Goal: Task Accomplishment & Management: Use online tool/utility

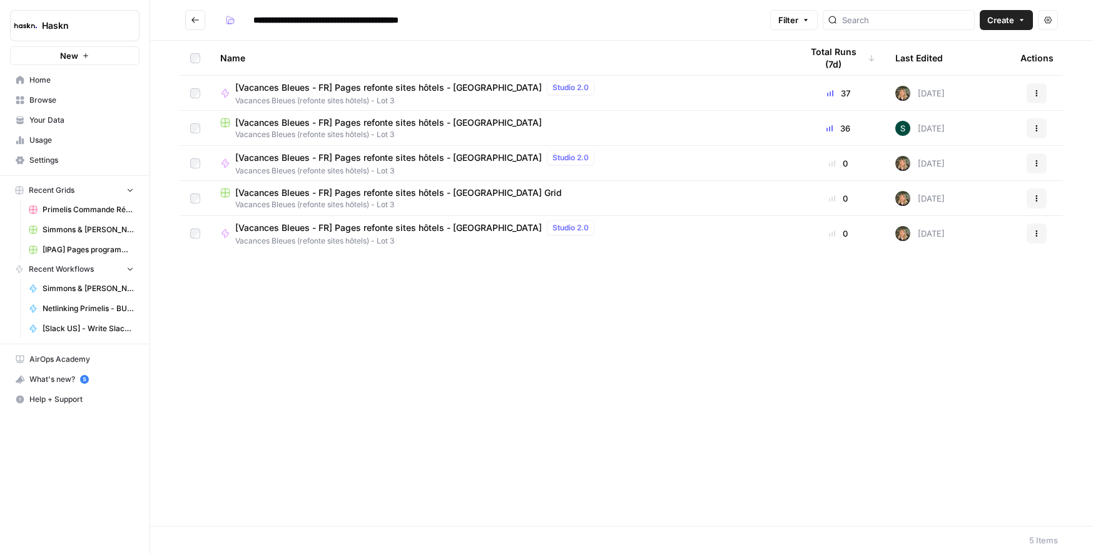
click at [454, 118] on span "[Vacances Bleues - FR] Pages refonte sites hôtels - [GEOGRAPHIC_DATA]" at bounding box center [388, 122] width 307 height 13
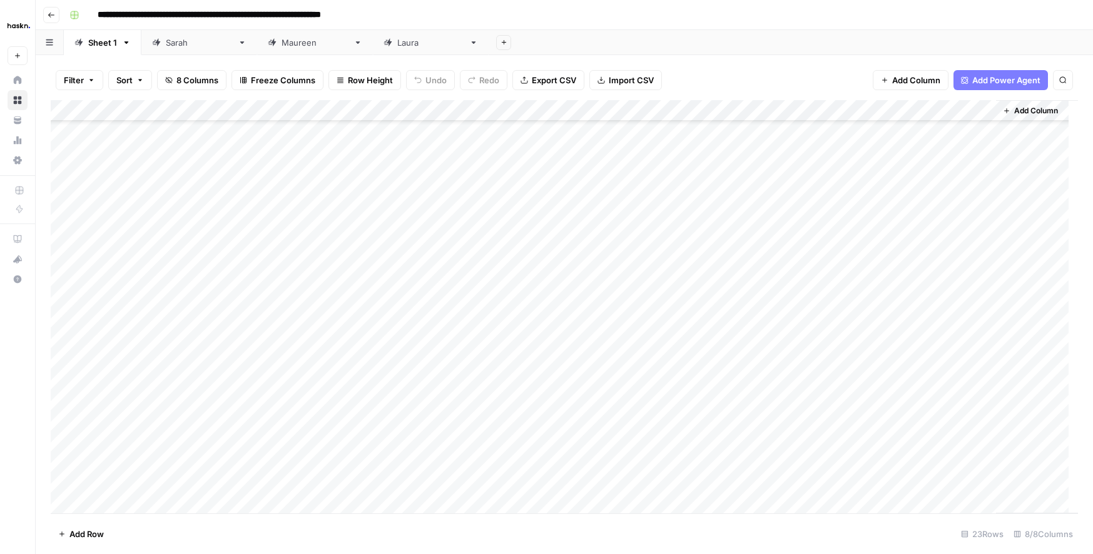
scroll to position [63, 0]
click at [281, 48] on div "[PERSON_NAME]" at bounding box center [314, 42] width 67 height 13
click at [150, 327] on div "Add Column" at bounding box center [564, 216] width 1027 height 233
click at [449, 321] on div "Add Column" at bounding box center [564, 227] width 1027 height 254
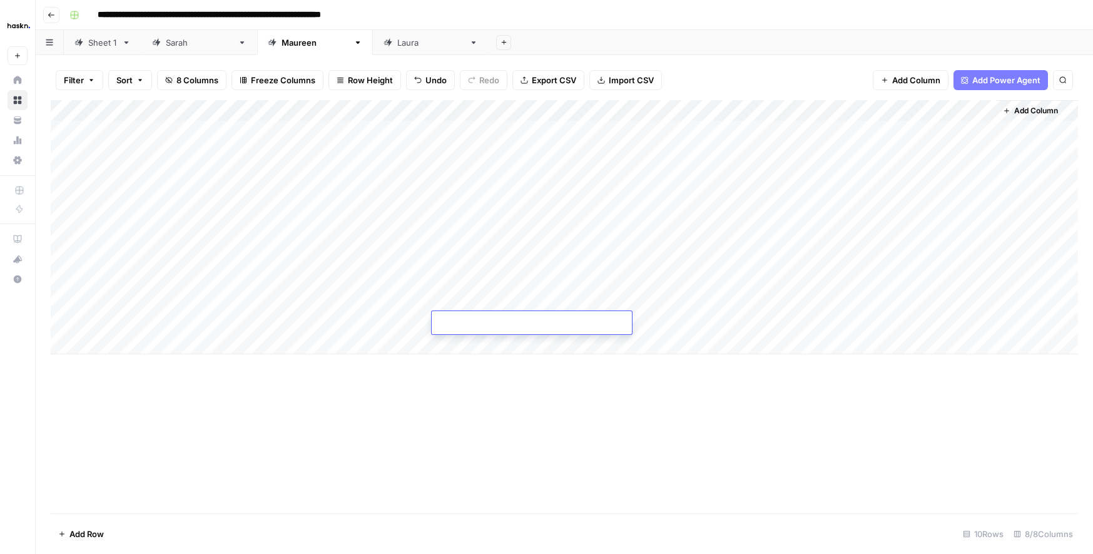
type textarea "**********"
click at [404, 317] on div "Add Column" at bounding box center [564, 227] width 1027 height 254
click at [598, 318] on div "Add Column" at bounding box center [564, 227] width 1027 height 254
click at [367, 321] on div "Add Column" at bounding box center [564, 227] width 1027 height 254
click at [285, 327] on div "Add Column" at bounding box center [564, 227] width 1027 height 254
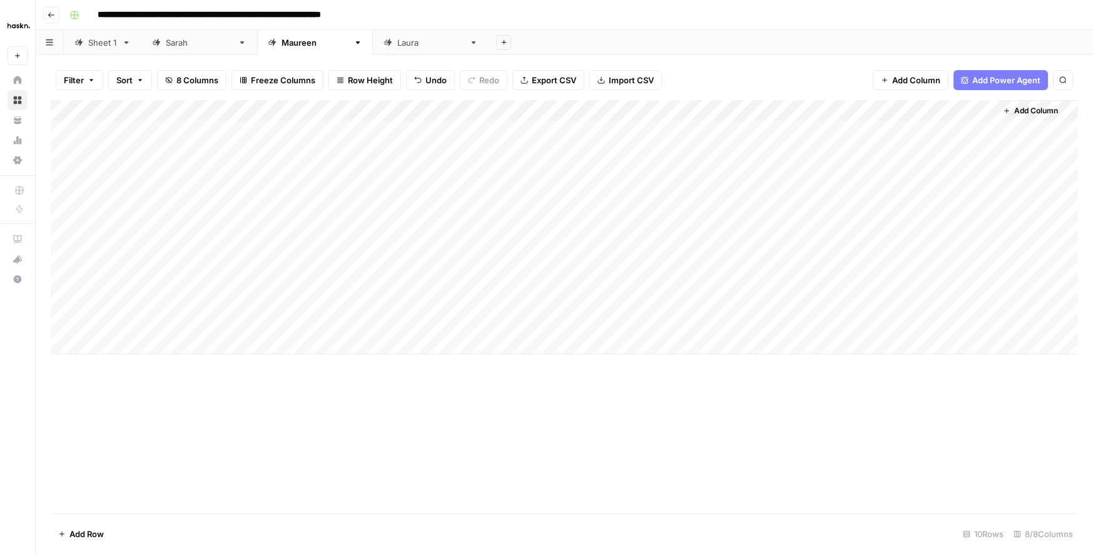
click at [378, 322] on div "Add Column" at bounding box center [564, 227] width 1027 height 254
click at [378, 322] on textarea at bounding box center [419, 324] width 200 height 18
type textarea "**********"
click at [126, 322] on div "Add Column" at bounding box center [564, 227] width 1027 height 254
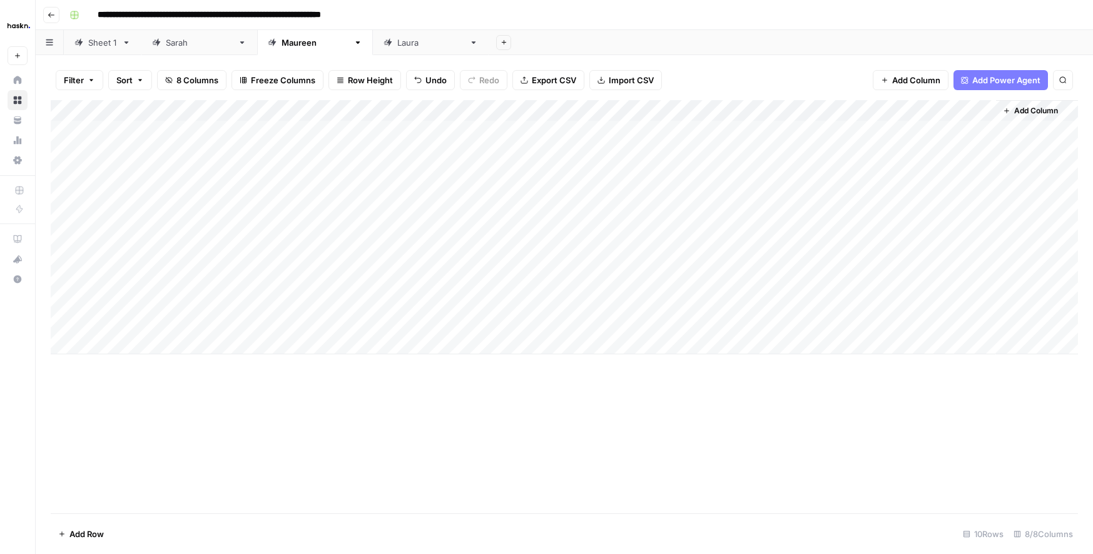
click at [126, 322] on div "Add Column" at bounding box center [564, 227] width 1027 height 254
type textarea "**"
click at [136, 335] on div "Add Column" at bounding box center [564, 227] width 1027 height 254
click at [222, 303] on div "Add Column" at bounding box center [564, 237] width 1027 height 275
drag, startPoint x: 320, startPoint y: 310, endPoint x: 317, endPoint y: 368, distance: 58.3
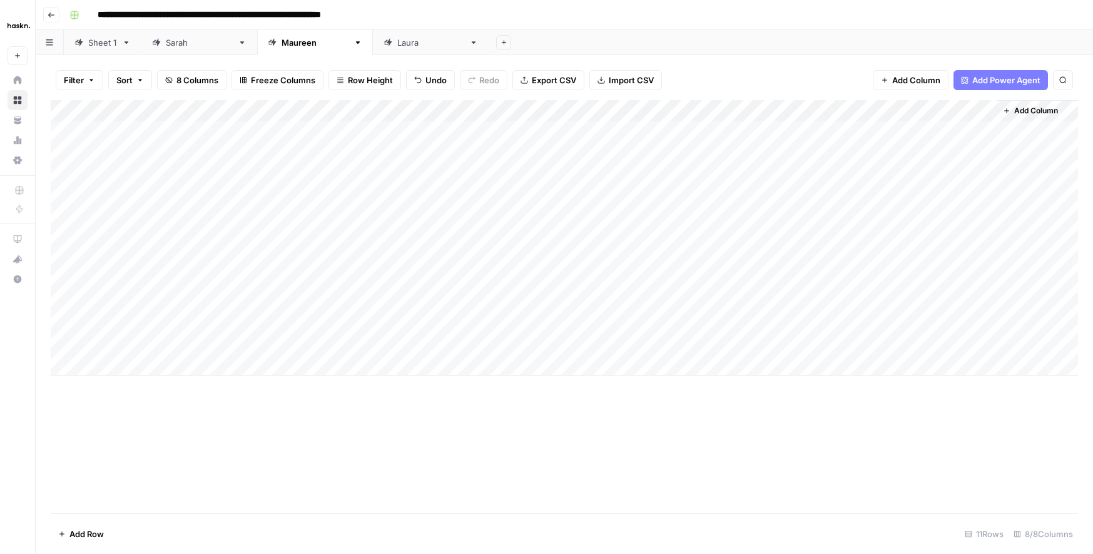
click at [317, 368] on div "Add Column" at bounding box center [564, 237] width 1027 height 275
click at [360, 342] on div "Add Column" at bounding box center [564, 237] width 1027 height 275
click at [589, 302] on div "Add Column" at bounding box center [564, 237] width 1027 height 275
click at [687, 324] on div "Add Column" at bounding box center [564, 237] width 1027 height 275
drag, startPoint x: 621, startPoint y: 320, endPoint x: 626, endPoint y: 340, distance: 21.1
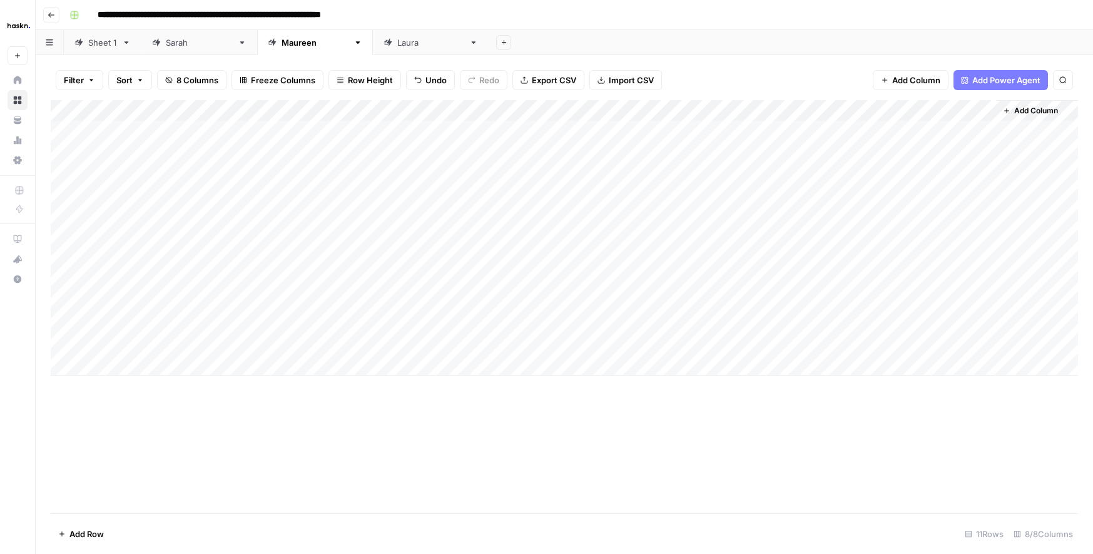
click at [626, 340] on div "Add Column" at bounding box center [564, 237] width 1027 height 275
click at [592, 331] on div "Add Column" at bounding box center [564, 237] width 1027 height 275
click at [593, 331] on textarea "**********" at bounding box center [647, 324] width 206 height 18
click at [577, 342] on div "Add Column" at bounding box center [564, 237] width 1027 height 275
click at [580, 294] on div "Add Column" at bounding box center [564, 237] width 1027 height 275
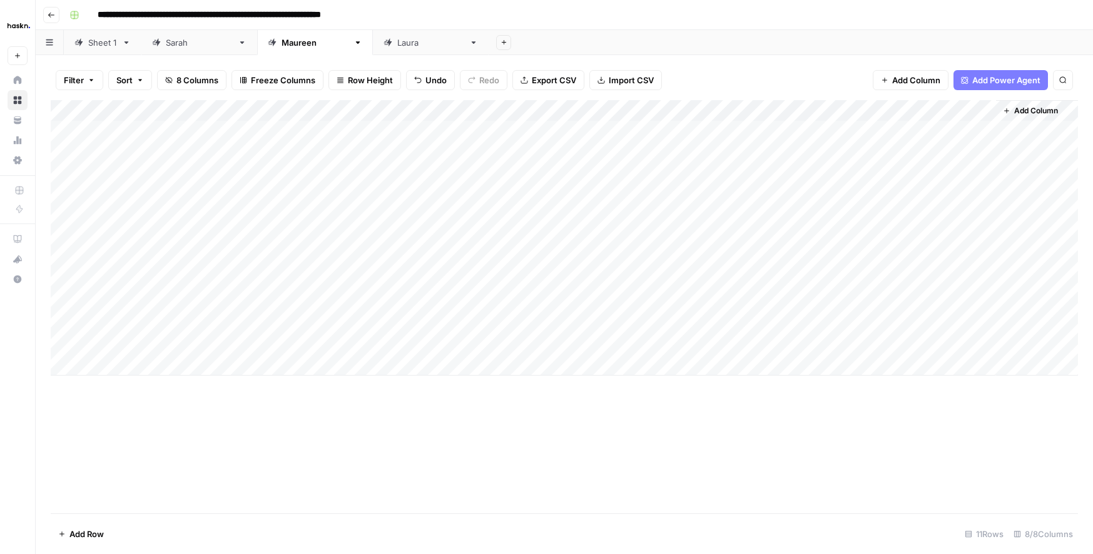
click at [580, 294] on div "Add Column" at bounding box center [564, 237] width 1027 height 275
click at [576, 197] on div "Add Column" at bounding box center [564, 237] width 1027 height 275
click at [576, 197] on textarea "**********" at bounding box center [651, 196] width 215 height 18
click at [614, 313] on div "Add Column" at bounding box center [564, 237] width 1027 height 275
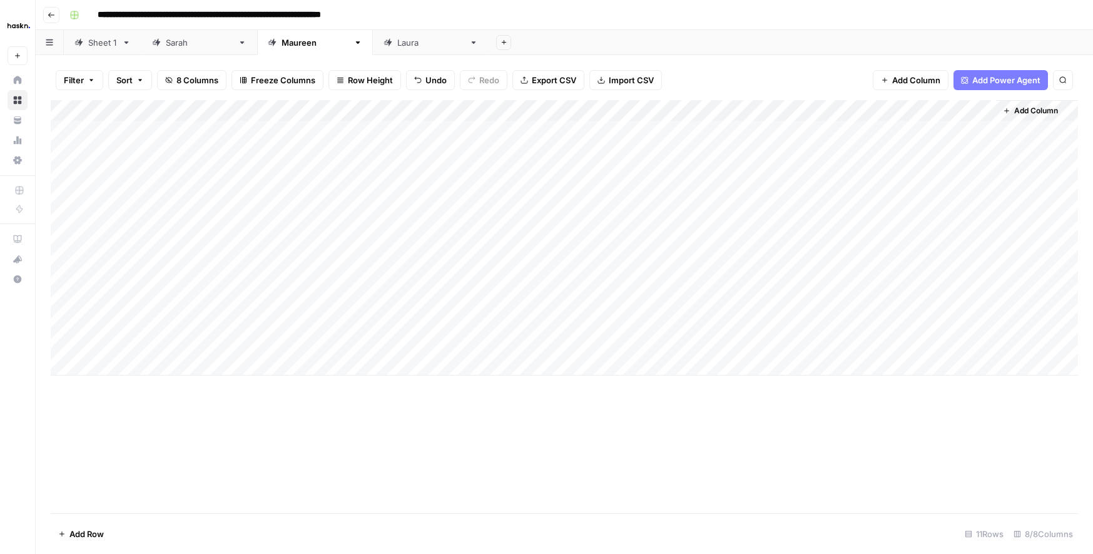
click at [612, 191] on div "Add Column" at bounding box center [564, 237] width 1027 height 275
drag, startPoint x: 603, startPoint y: 325, endPoint x: 603, endPoint y: 343, distance: 18.1
click at [603, 343] on div "Add Column" at bounding box center [564, 237] width 1027 height 275
click at [522, 350] on div "Add Column" at bounding box center [564, 237] width 1027 height 275
click at [586, 350] on div "Add Column" at bounding box center [564, 237] width 1027 height 275
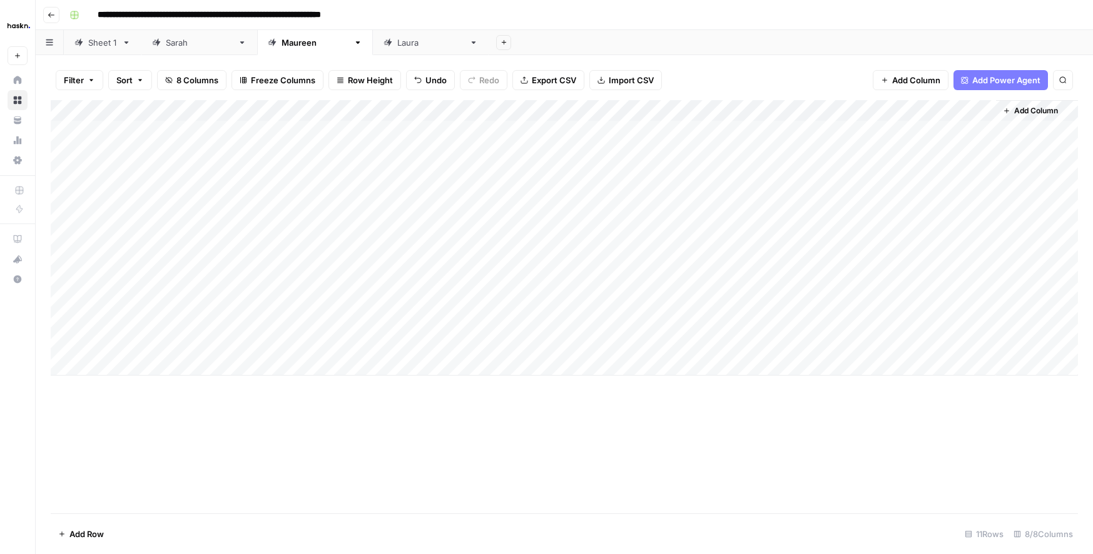
click at [510, 343] on div "Add Column" at bounding box center [564, 237] width 1027 height 275
click at [379, 342] on div "Add Column" at bounding box center [564, 237] width 1027 height 275
click at [827, 321] on div "Add Column" at bounding box center [564, 237] width 1027 height 275
click at [176, 342] on div "Add Column" at bounding box center [564, 237] width 1027 height 275
click at [453, 347] on div "Add Column" at bounding box center [564, 237] width 1027 height 275
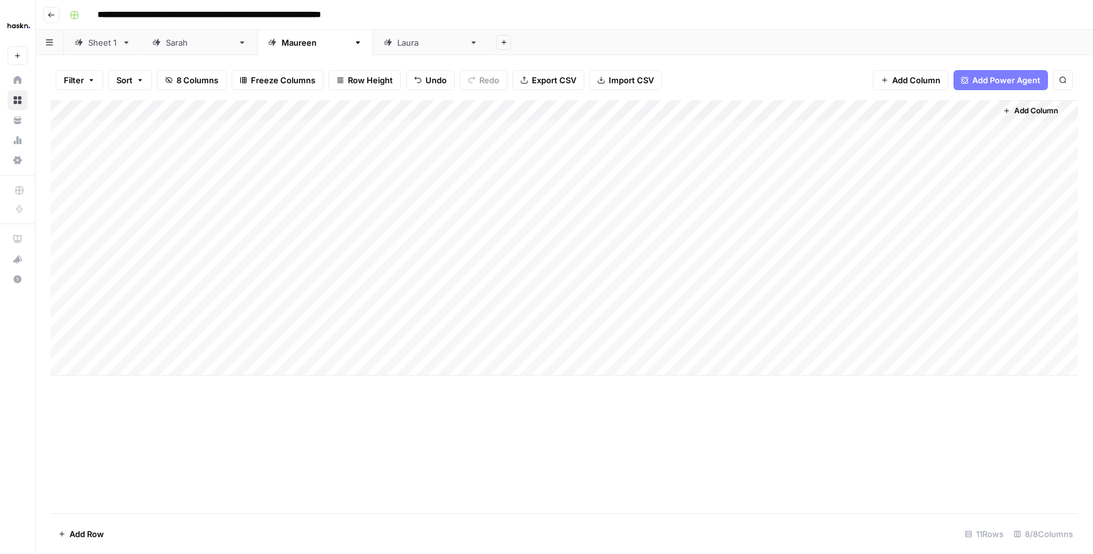
click at [453, 347] on div "Add Column" at bounding box center [564, 237] width 1027 height 275
type textarea "**********"
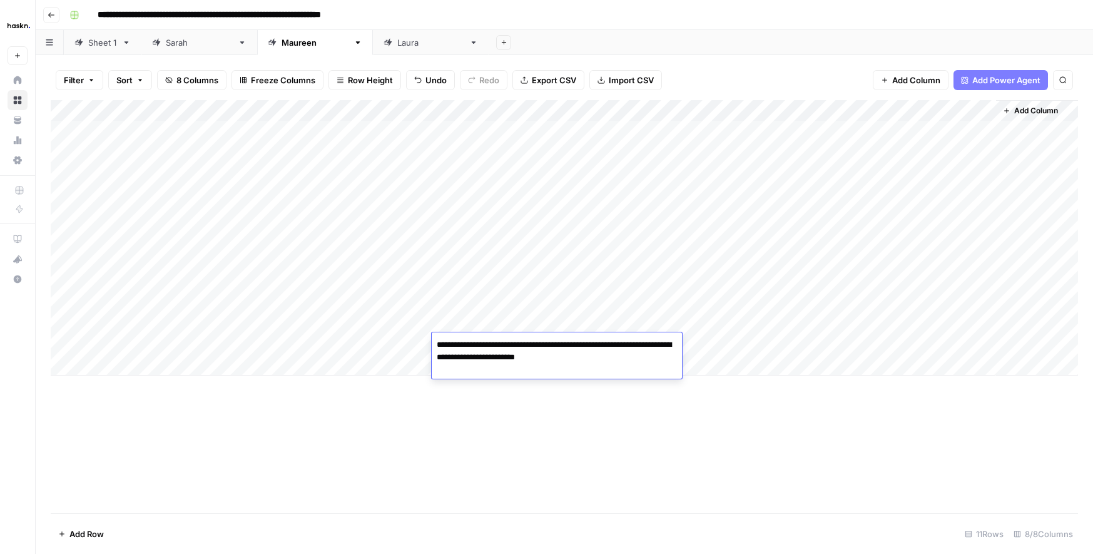
click at [352, 328] on div "Add Column" at bounding box center [564, 237] width 1027 height 275
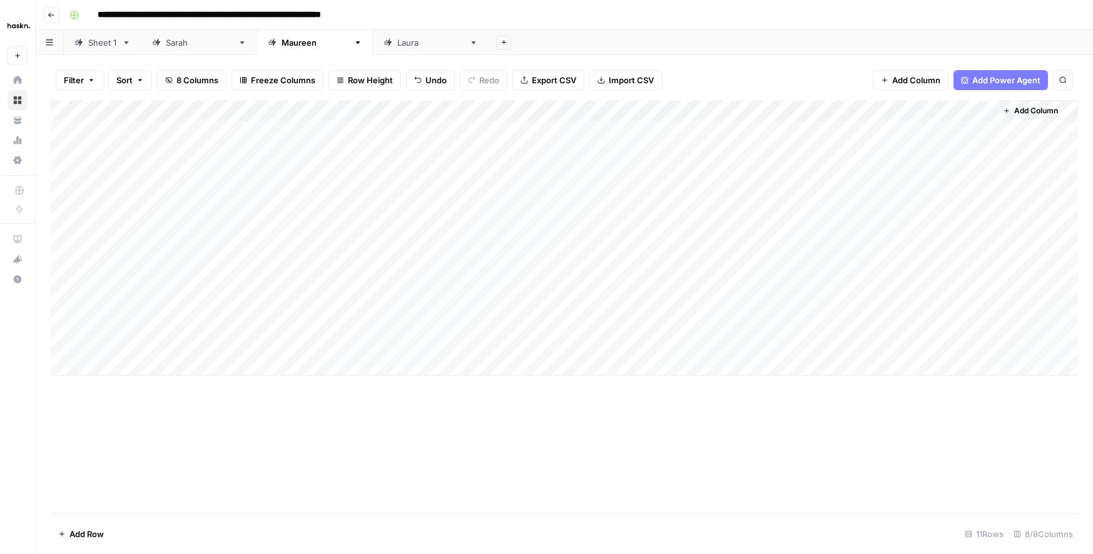
click at [359, 342] on div "Add Column" at bounding box center [564, 237] width 1027 height 275
click at [364, 347] on div "Add Column" at bounding box center [564, 237] width 1027 height 275
type textarea "**********"
click at [358, 315] on div "Add Column" at bounding box center [564, 237] width 1027 height 275
click at [143, 341] on div "Add Column" at bounding box center [564, 237] width 1027 height 275
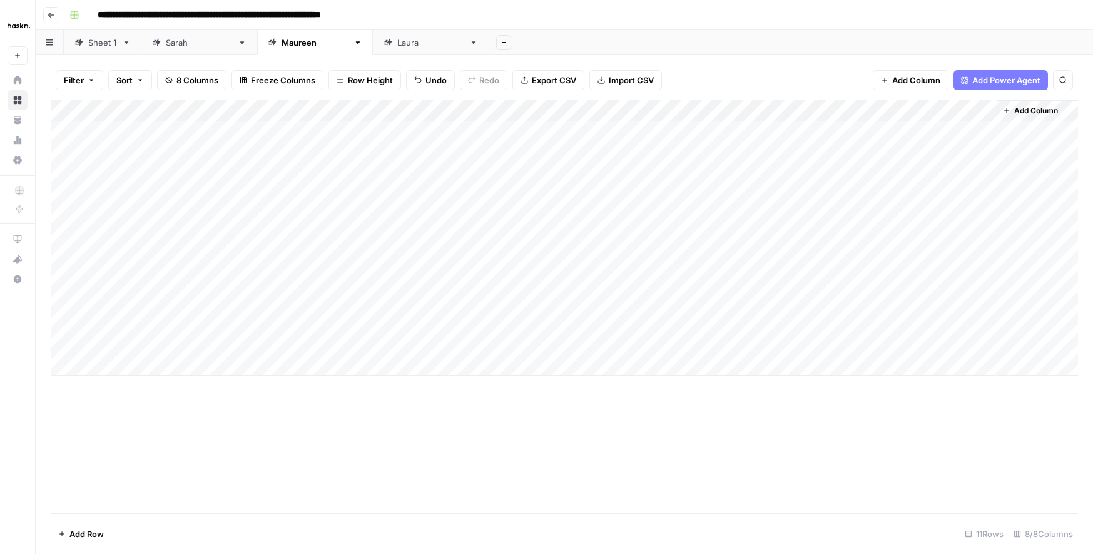
click at [143, 341] on div "Add Column" at bounding box center [564, 237] width 1027 height 275
type textarea "**"
click at [827, 345] on div "Add Column" at bounding box center [564, 237] width 1027 height 275
click at [984, 317] on div "Add Column" at bounding box center [564, 237] width 1027 height 275
